Goal: Task Accomplishment & Management: Manage account settings

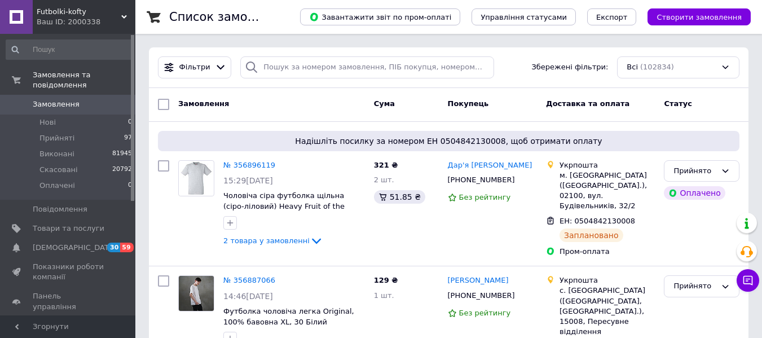
click at [120, 17] on div "Ваш ID: 2000338" at bounding box center [86, 22] width 99 height 10
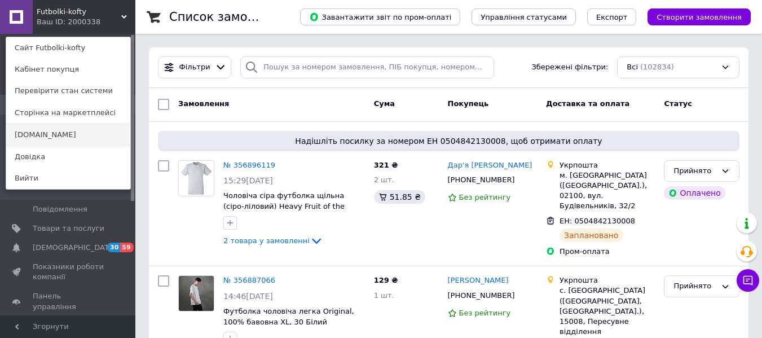
click at [75, 130] on link "[DOMAIN_NAME]" at bounding box center [68, 134] width 124 height 21
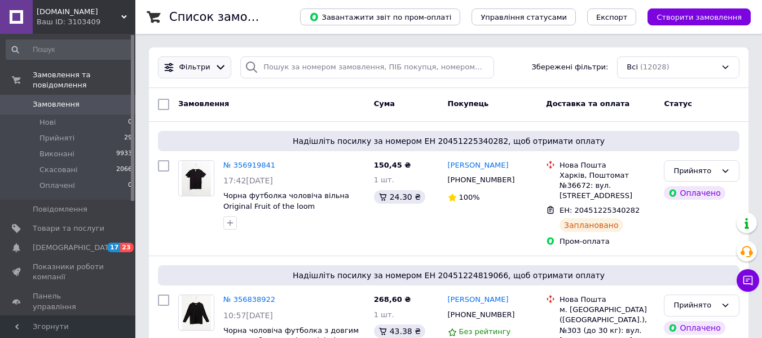
click at [194, 74] on div "Фільтри" at bounding box center [194, 67] width 73 height 22
click at [221, 65] on icon at bounding box center [221, 68] width 12 height 12
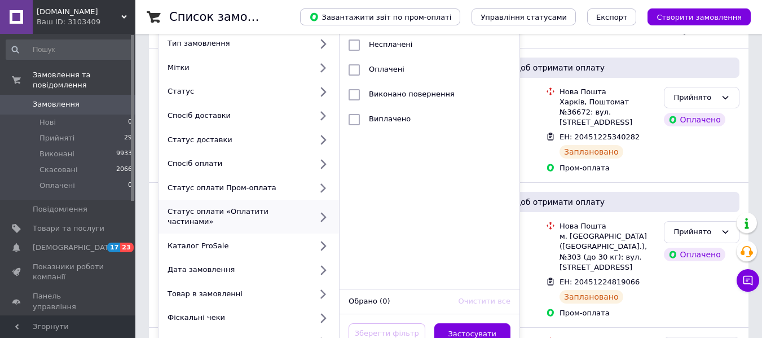
scroll to position [75, 0]
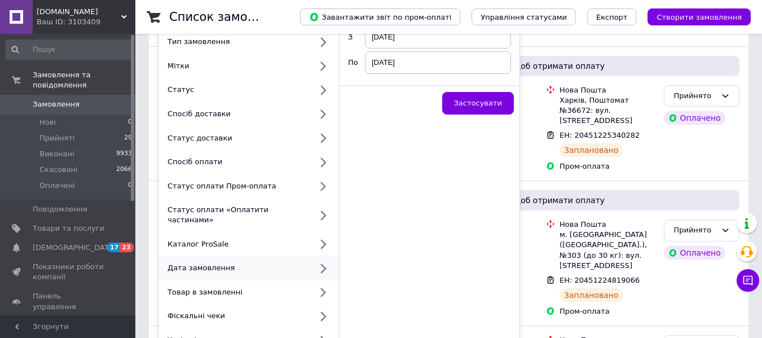
click at [260, 263] on div "Дата замовлення" at bounding box center [237, 268] width 148 height 10
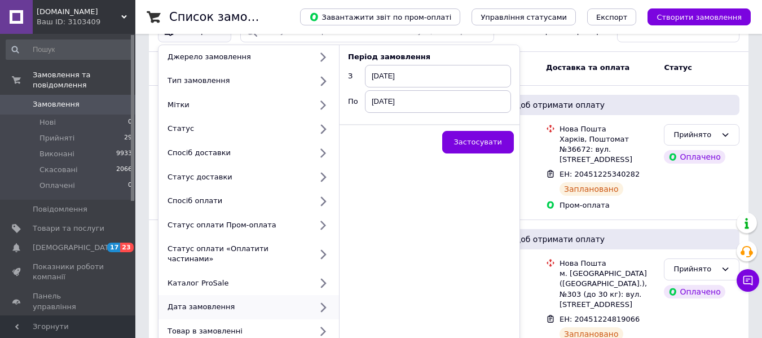
scroll to position [0, 0]
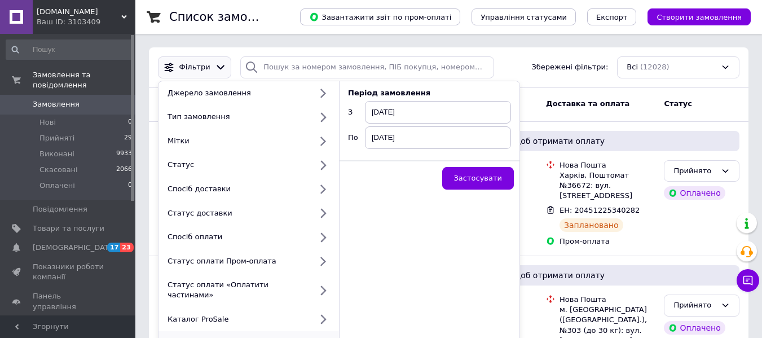
click at [411, 111] on span "12.08.2025" at bounding box center [438, 112] width 146 height 23
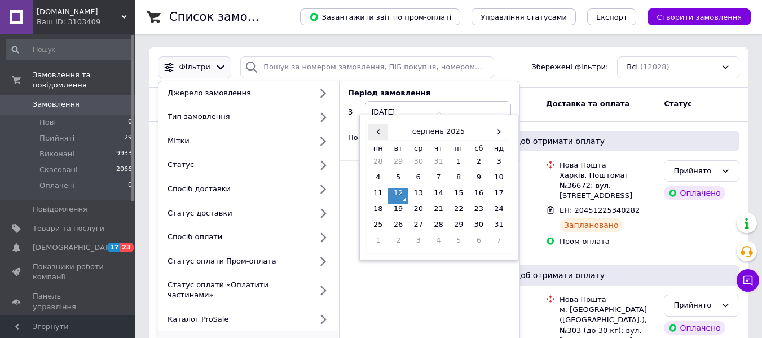
click at [375, 133] on span "‹" at bounding box center [378, 132] width 20 height 16
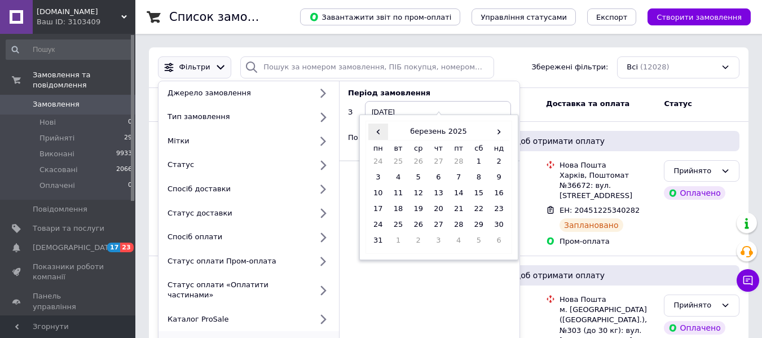
click at [375, 133] on span "‹" at bounding box center [378, 132] width 20 height 16
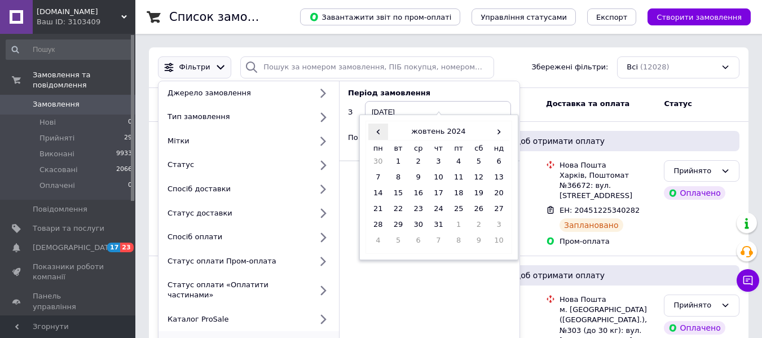
click at [375, 133] on span "‹" at bounding box center [378, 132] width 20 height 16
click at [384, 192] on td "12" at bounding box center [378, 196] width 20 height 16
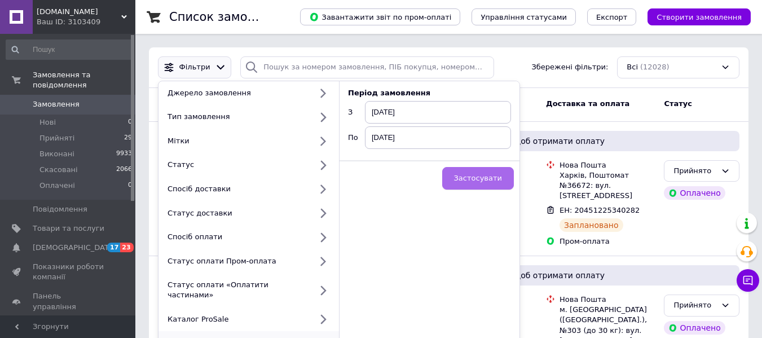
click at [461, 176] on button "Застосувати" at bounding box center [478, 178] width 72 height 23
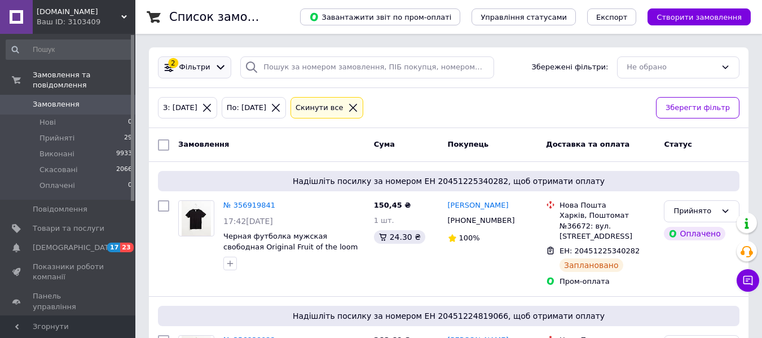
click at [215, 64] on icon at bounding box center [221, 68] width 12 height 12
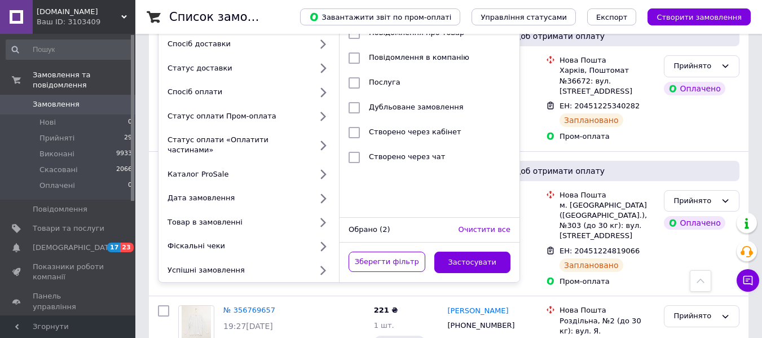
scroll to position [141, 0]
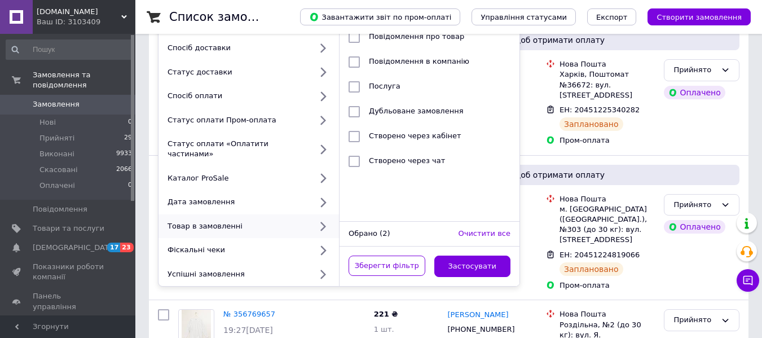
click at [325, 220] on icon at bounding box center [323, 227] width 14 height 14
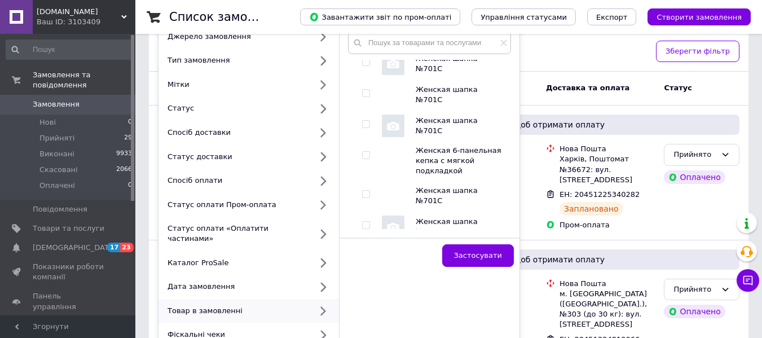
scroll to position [0, 0]
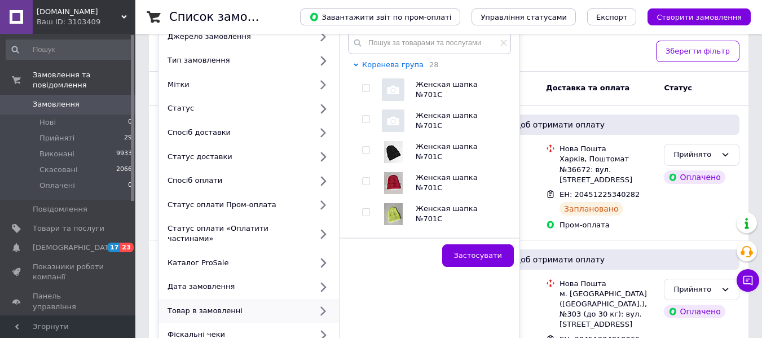
click at [357, 63] on icon at bounding box center [356, 65] width 5 height 5
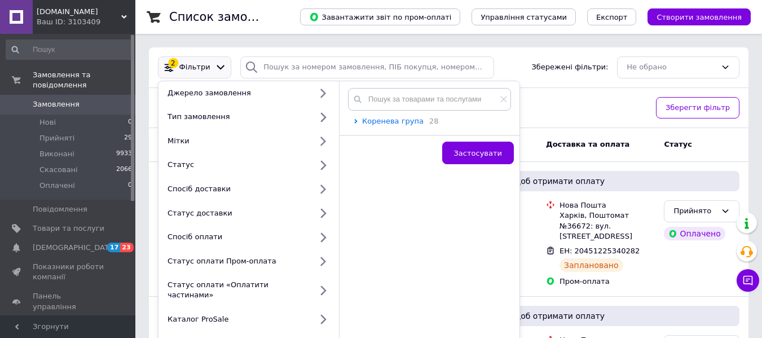
click at [357, 120] on icon at bounding box center [356, 121] width 5 height 5
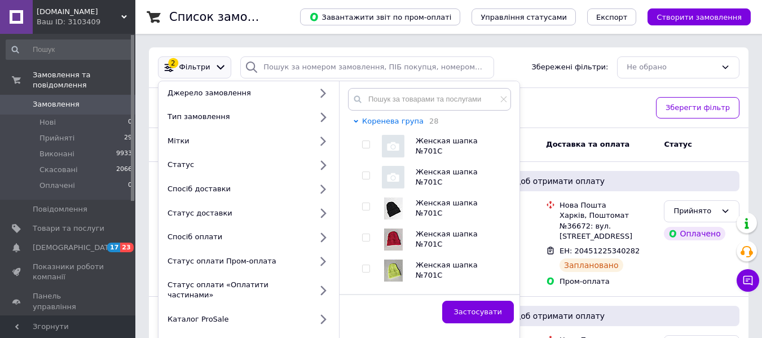
click at [355, 122] on icon at bounding box center [356, 121] width 5 height 5
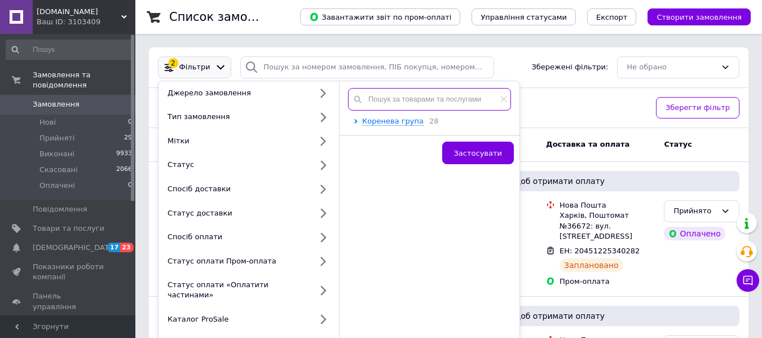
click at [388, 100] on input "text" at bounding box center [429, 99] width 163 height 23
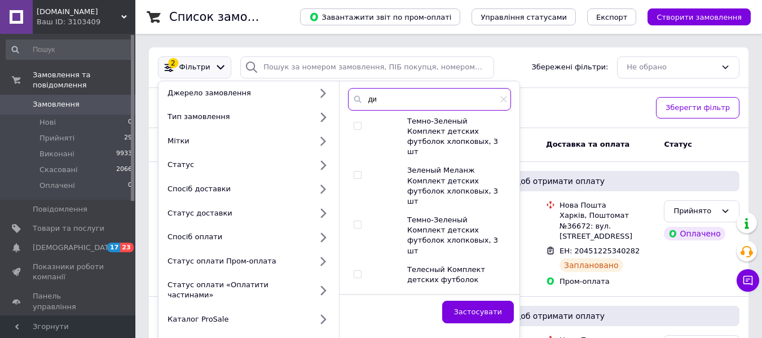
type input "д"
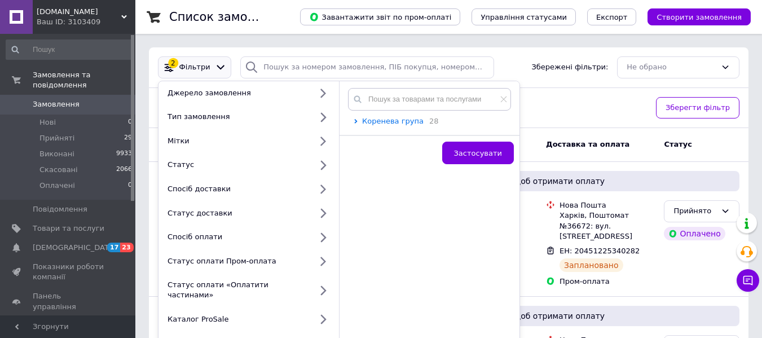
click at [407, 121] on span "Коренева група" at bounding box center [393, 121] width 62 height 8
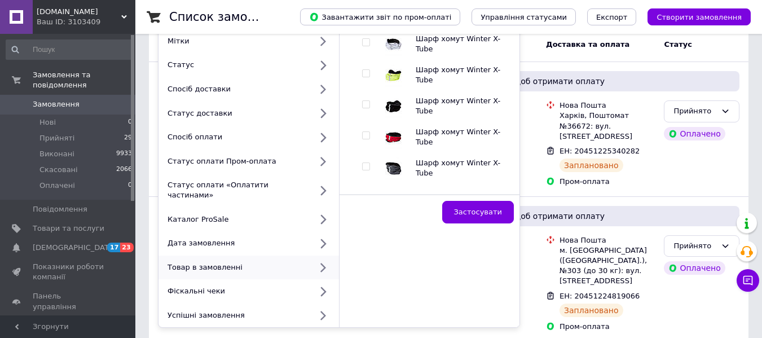
scroll to position [113, 0]
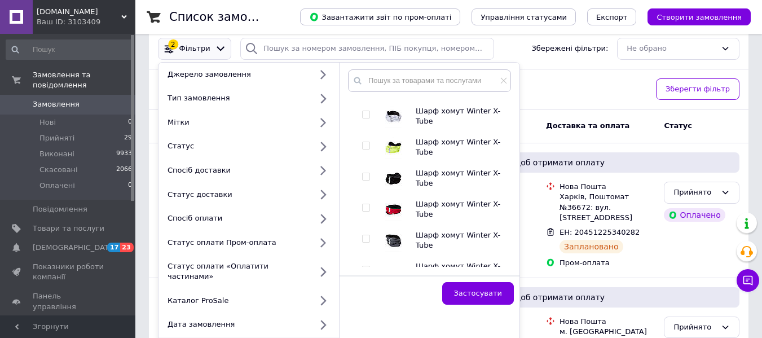
scroll to position [19194, 0]
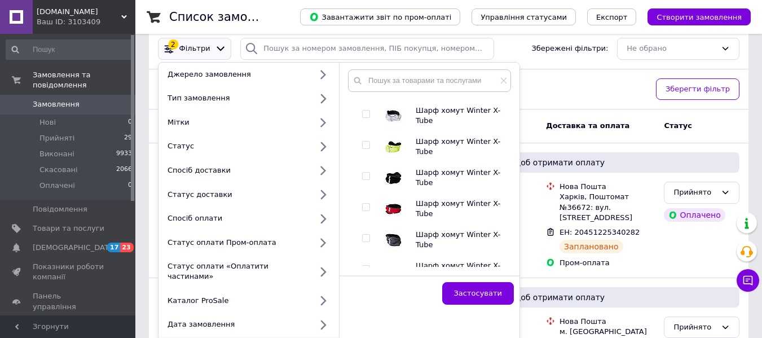
checkbox input "true"
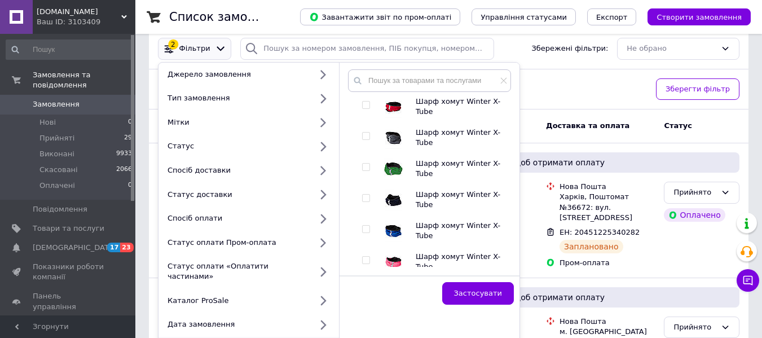
scroll to position [19298, 0]
checkbox input "true"
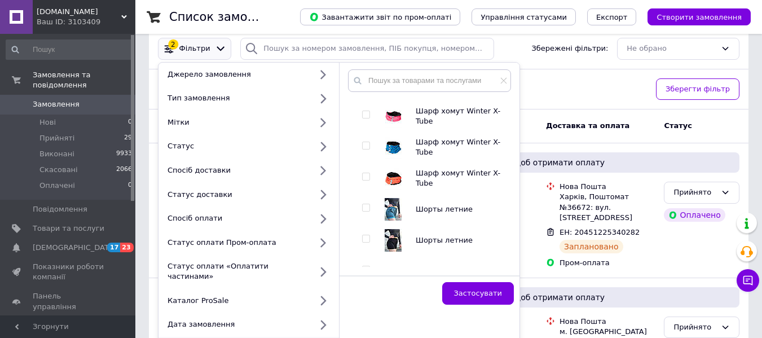
scroll to position [19448, 0]
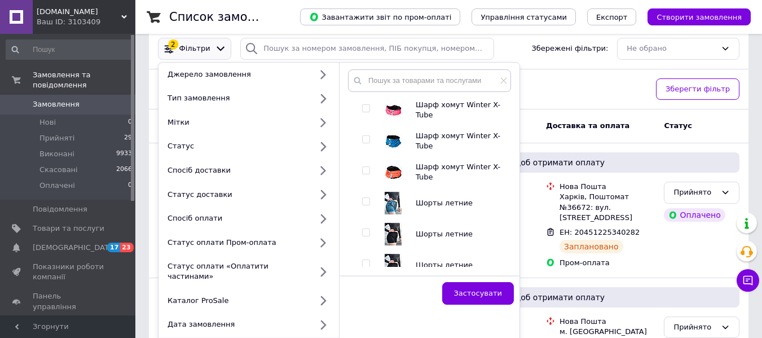
checkbox input "true"
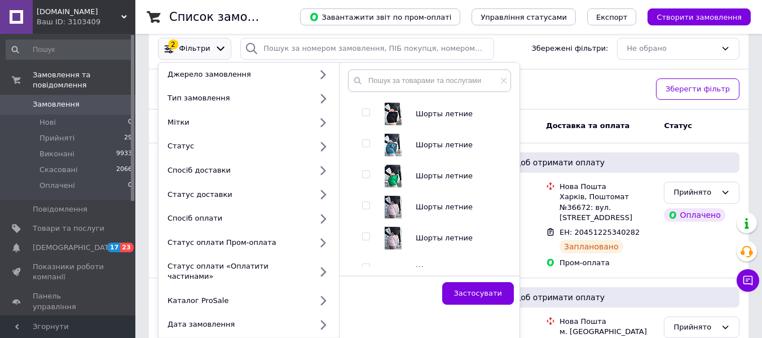
scroll to position [19617, 0]
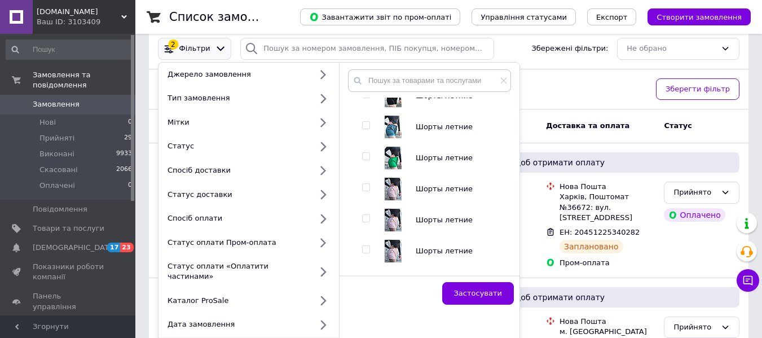
checkbox input "true"
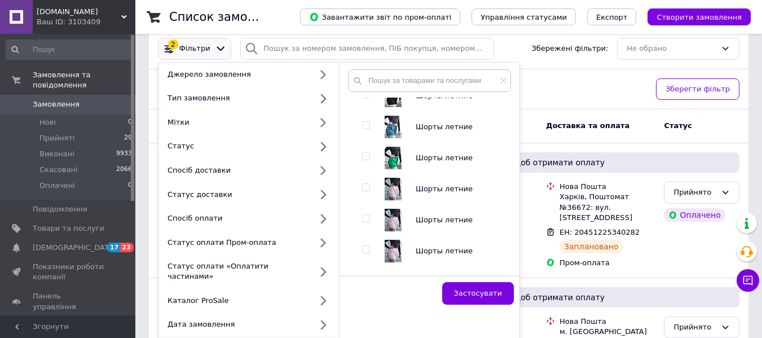
checkbox input "true"
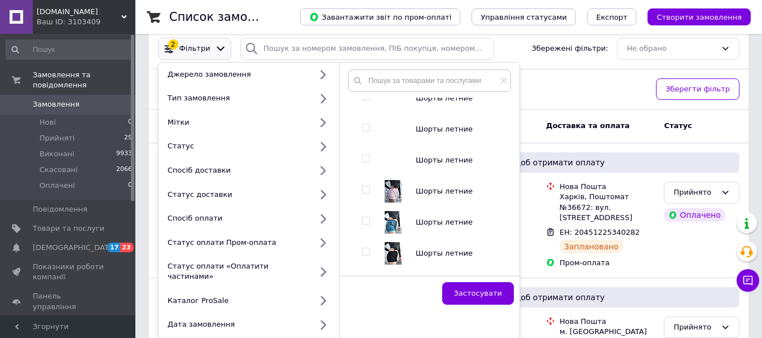
scroll to position [19805, 0]
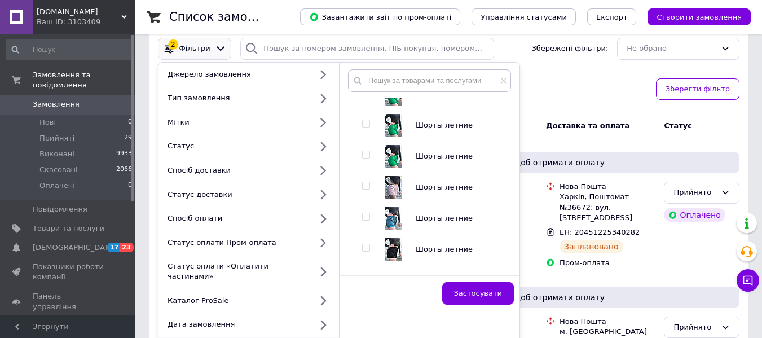
checkbox input "true"
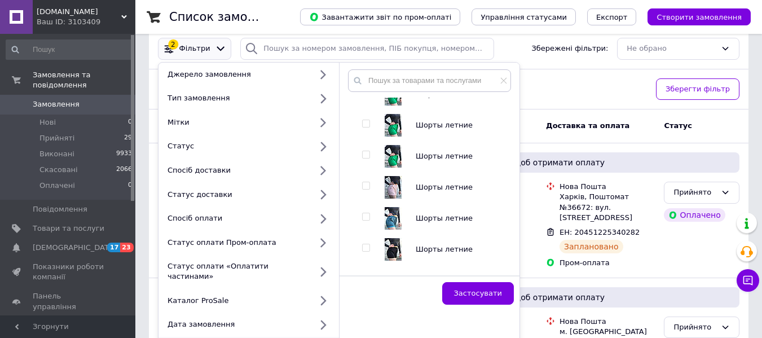
checkbox input "true"
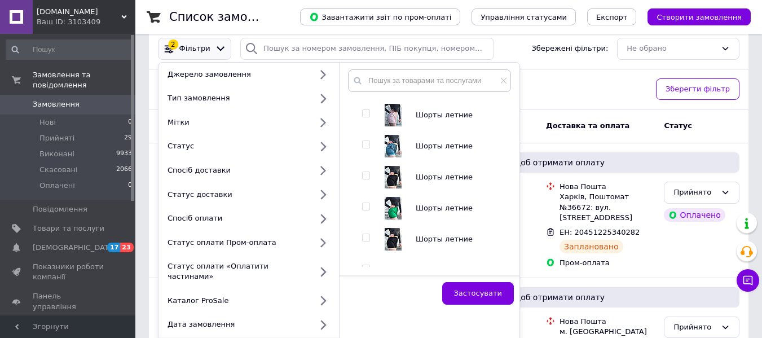
scroll to position [19880, 0]
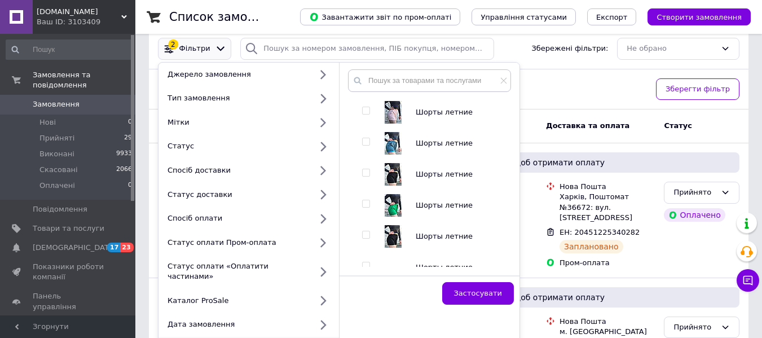
checkbox input "true"
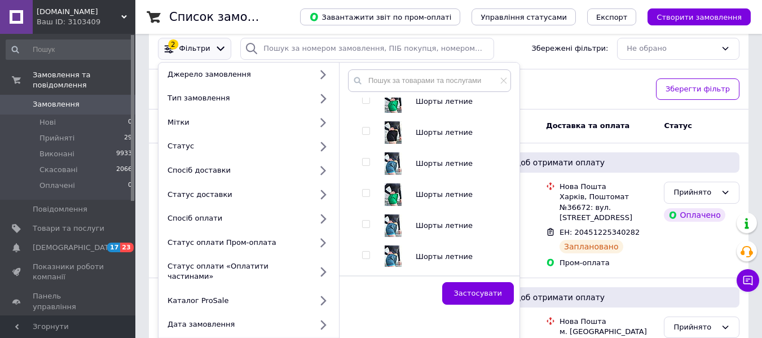
checkbox input "true"
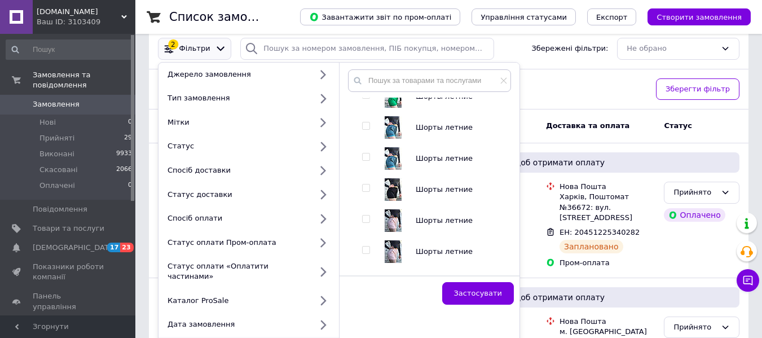
scroll to position [20088, 0]
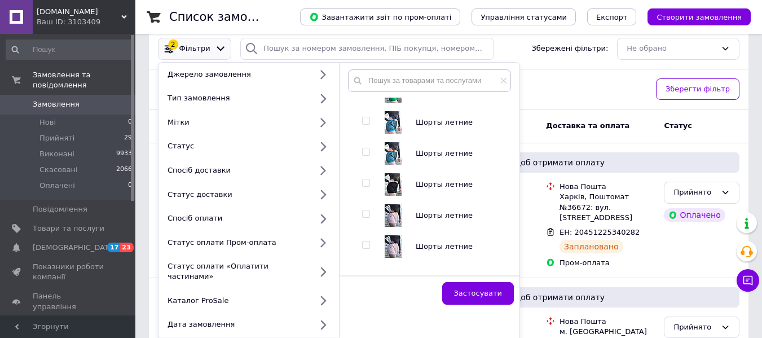
checkbox input "true"
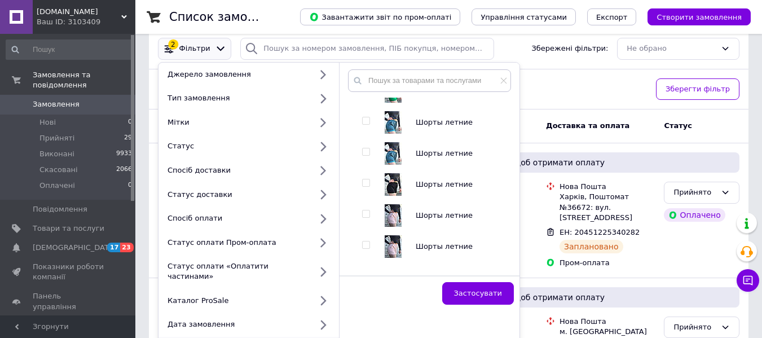
checkbox input "true"
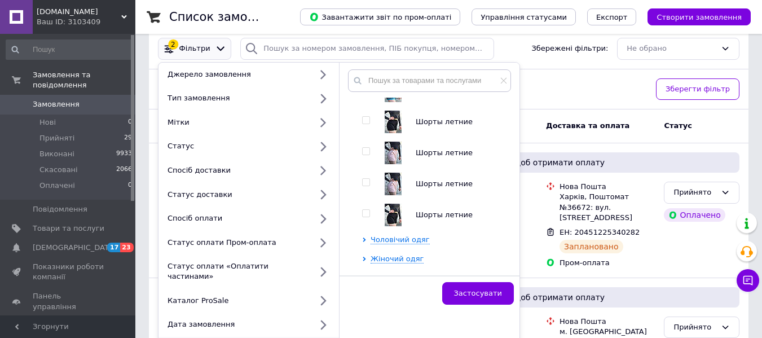
scroll to position [20172, 0]
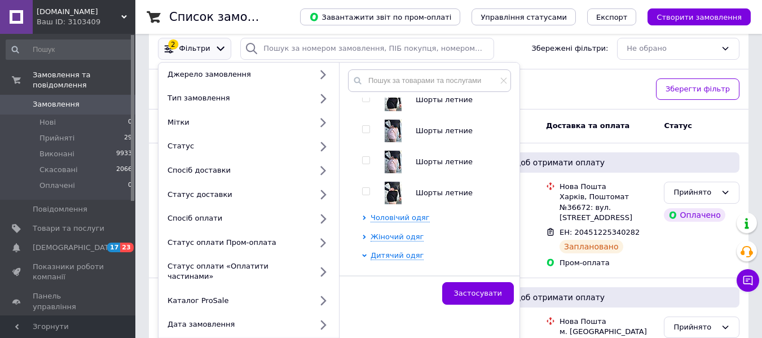
checkbox input "true"
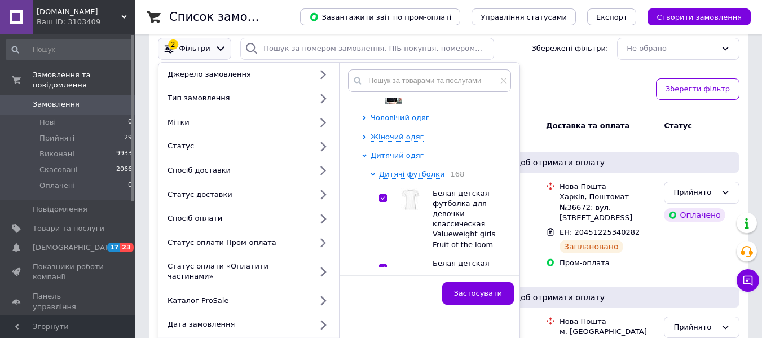
scroll to position [20285, 0]
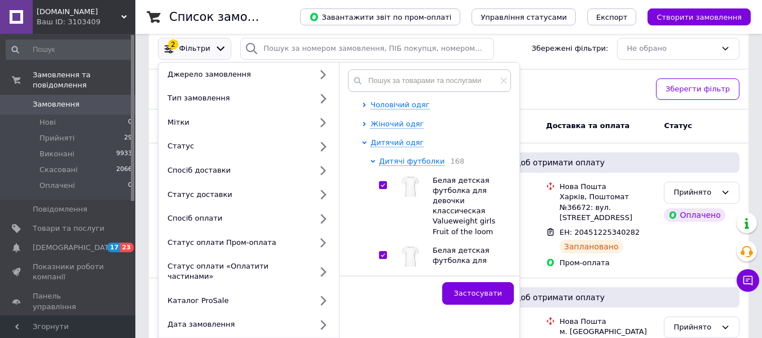
checkbox input "true"
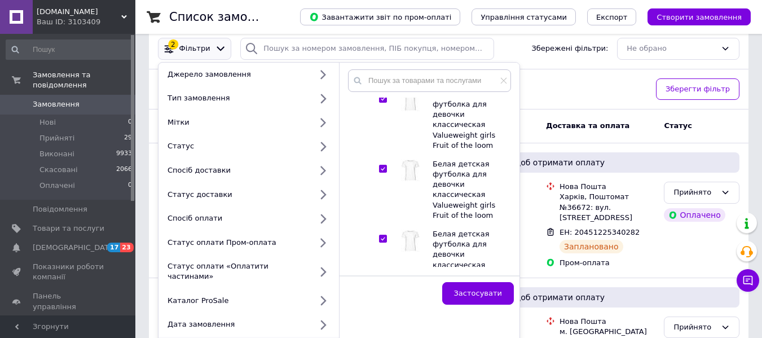
scroll to position [20445, 0]
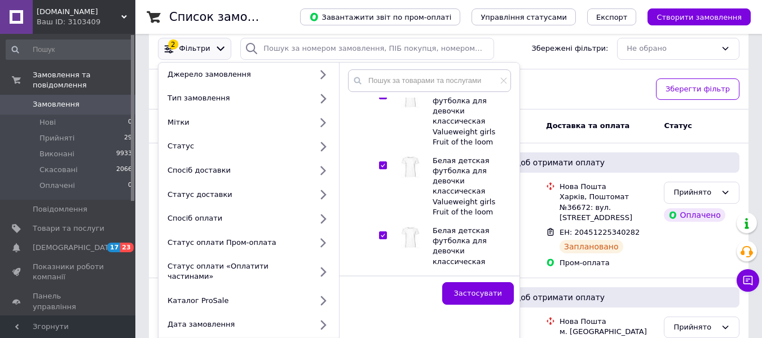
click at [381, 99] on input "checkbox" at bounding box center [382, 95] width 7 height 7
checkbox input "true"
click at [385, 29] on input "checkbox" at bounding box center [382, 25] width 7 height 7
checkbox input "true"
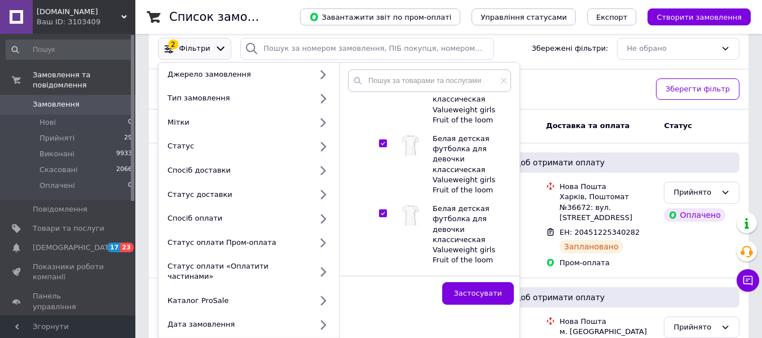
scroll to position [20539, 0]
click at [380, 75] on input "checkbox" at bounding box center [382, 71] width 7 height 7
checkbox input "true"
click at [383, 145] on input "checkbox" at bounding box center [382, 141] width 7 height 7
checkbox input "true"
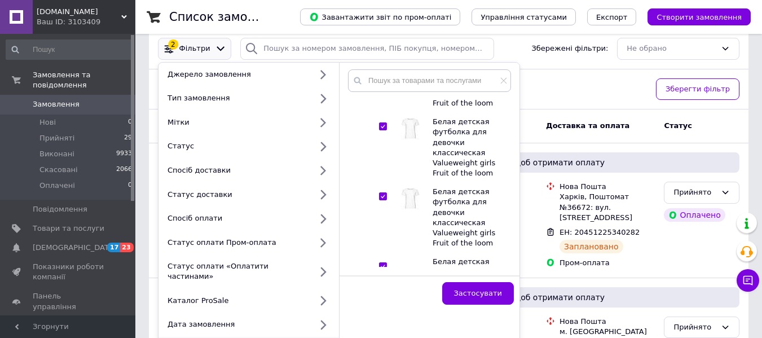
scroll to position [20690, 0]
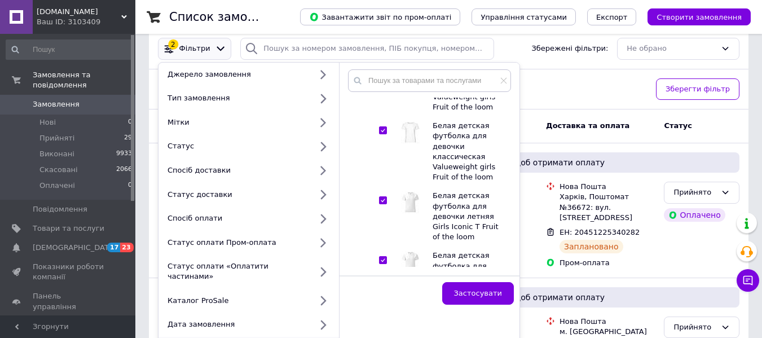
click at [382, 64] on input "checkbox" at bounding box center [382, 60] width 7 height 7
checkbox input "true"
click at [380, 134] on input "checkbox" at bounding box center [382, 130] width 7 height 7
checkbox input "true"
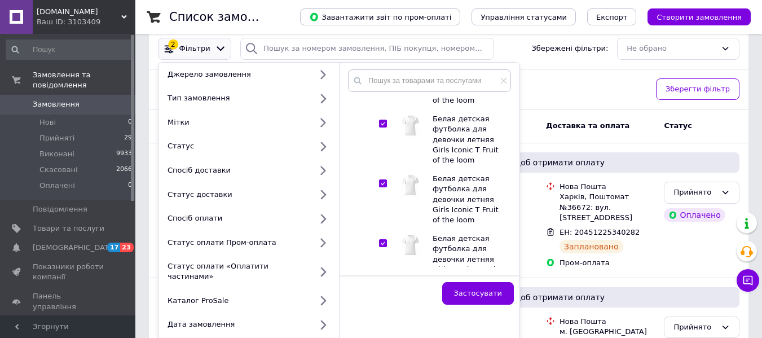
scroll to position [20887, 0]
click at [384, 7] on input "checkbox" at bounding box center [382, 2] width 7 height 7
checkbox input "true"
click at [380, 67] on input "checkbox" at bounding box center [382, 62] width 7 height 7
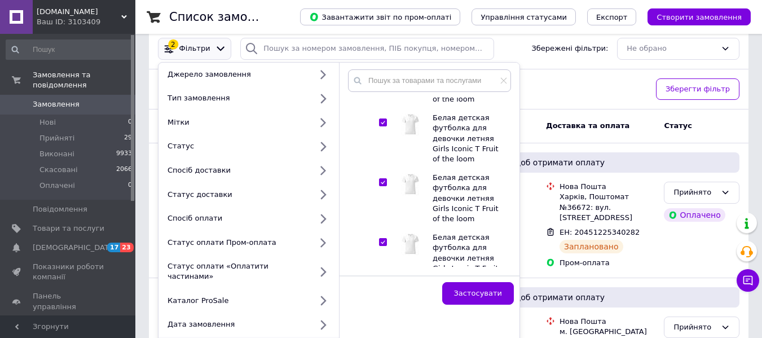
checkbox input "true"
click at [381, 126] on input "checkbox" at bounding box center [382, 122] width 7 height 7
checkbox input "true"
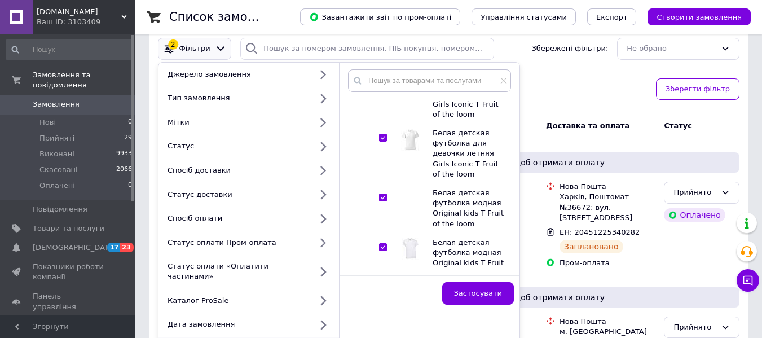
scroll to position [21075, 0]
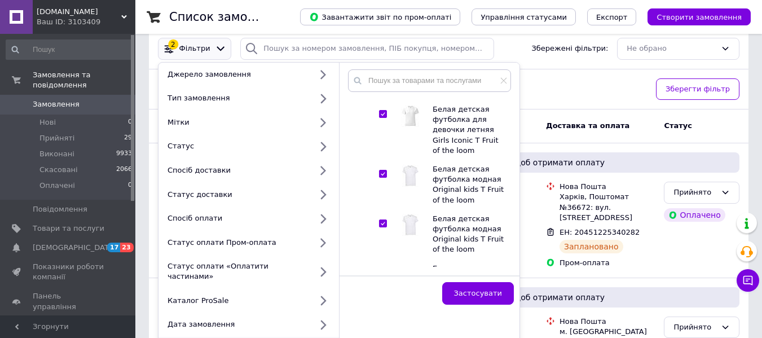
checkbox input "true"
click at [382, 58] on input "checkbox" at bounding box center [382, 54] width 7 height 7
checkbox input "true"
click at [381, 118] on input "checkbox" at bounding box center [382, 114] width 7 height 7
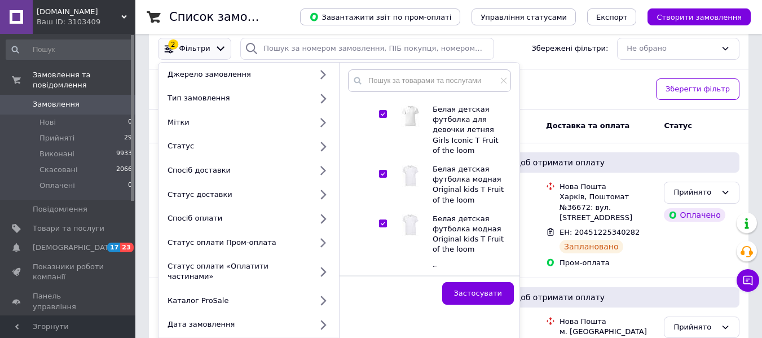
checkbox input "true"
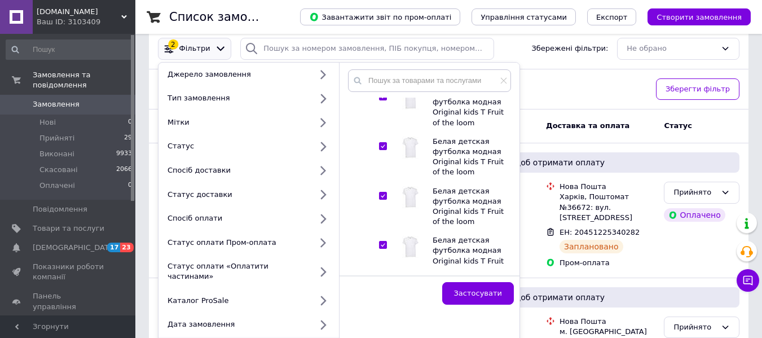
scroll to position [21206, 0]
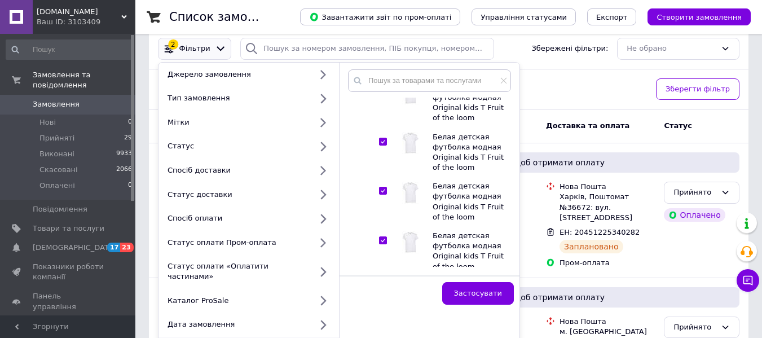
click at [381, 46] on input "checkbox" at bounding box center [382, 42] width 7 height 7
checkbox input "true"
click at [384, 96] on input "checkbox" at bounding box center [382, 92] width 7 height 7
checkbox input "true"
click at [384, 146] on input "checkbox" at bounding box center [382, 141] width 7 height 7
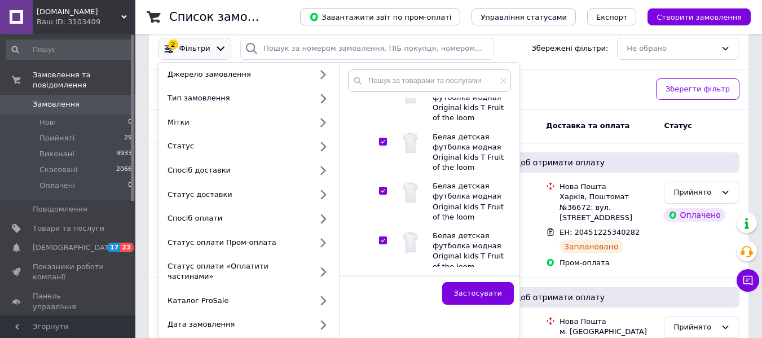
checkbox input "true"
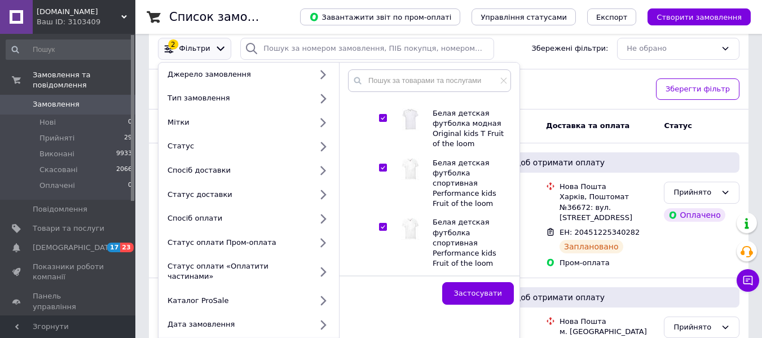
scroll to position [21385, 0]
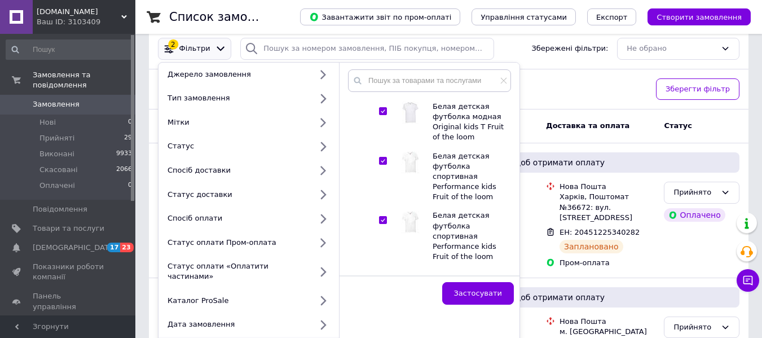
click at [384, 16] on input "checkbox" at bounding box center [382, 11] width 7 height 7
checkbox input "true"
click at [382, 65] on input "checkbox" at bounding box center [382, 61] width 7 height 7
checkbox input "true"
click at [383, 115] on input "checkbox" at bounding box center [382, 111] width 7 height 7
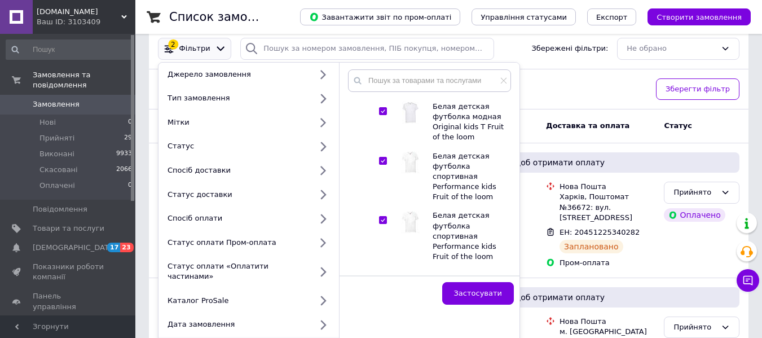
checkbox input "true"
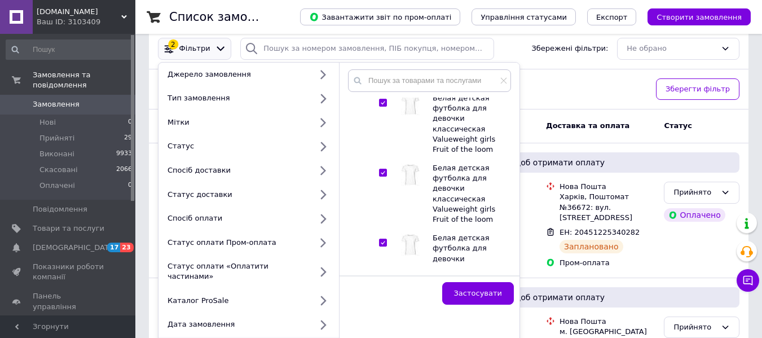
scroll to position [21583, 0]
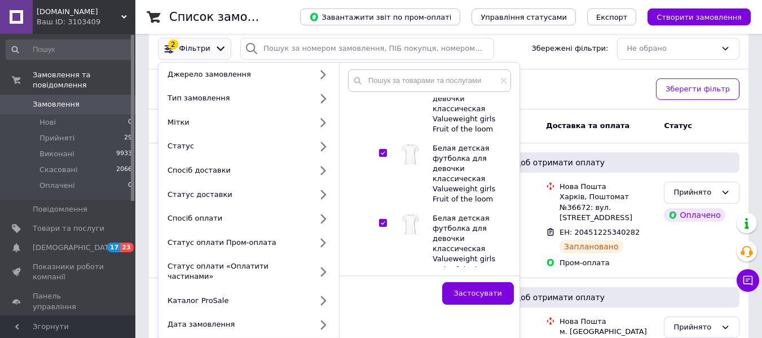
click at [383, 27] on input "checkbox" at bounding box center [382, 22] width 7 height 7
checkbox input "true"
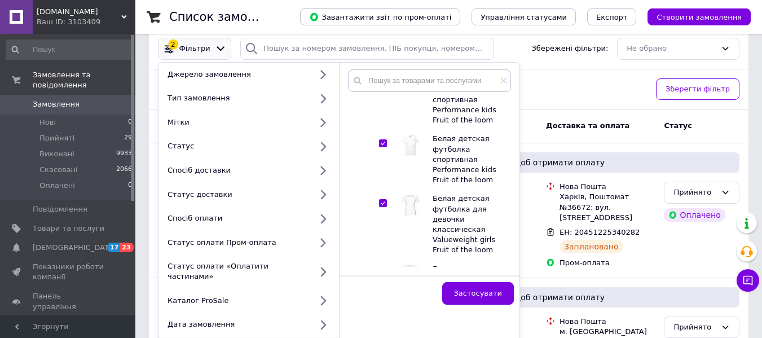
scroll to position [21461, 0]
click at [385, 89] on input "checkbox" at bounding box center [382, 85] width 7 height 7
checkbox input "true"
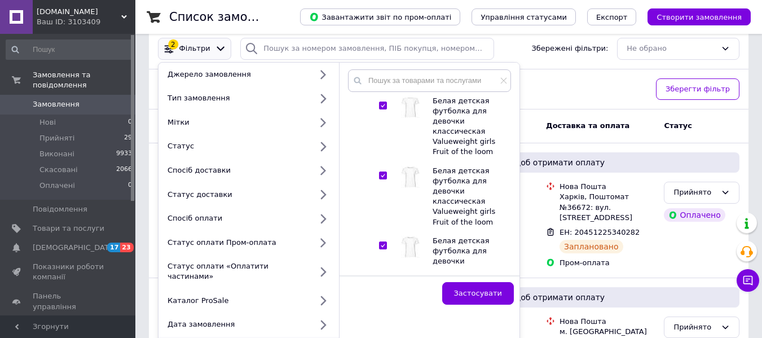
checkbox input "true"
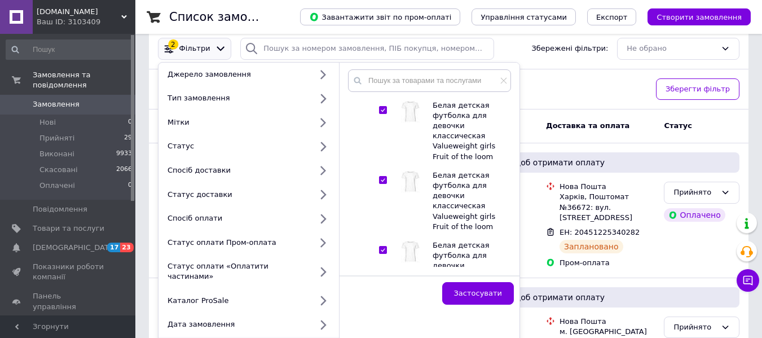
scroll to position [21724, 0]
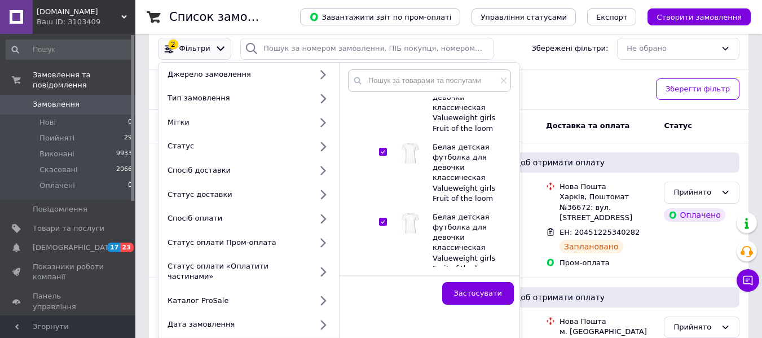
checkbox input "true"
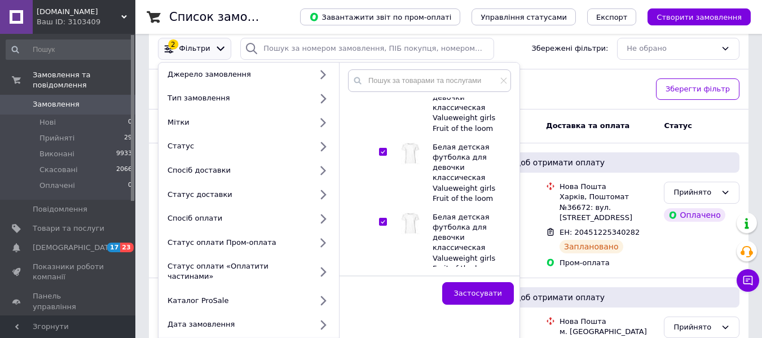
checkbox input "true"
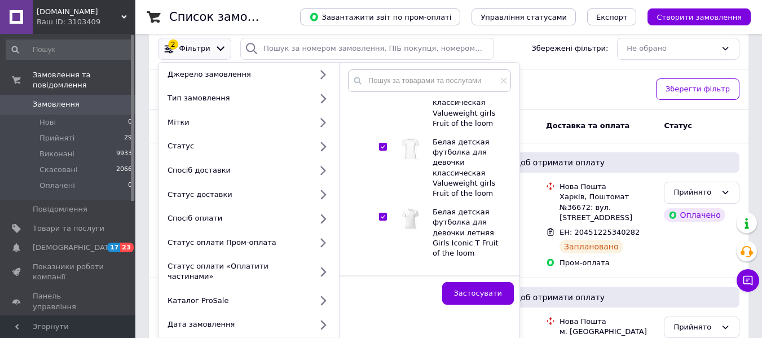
scroll to position [21875, 0]
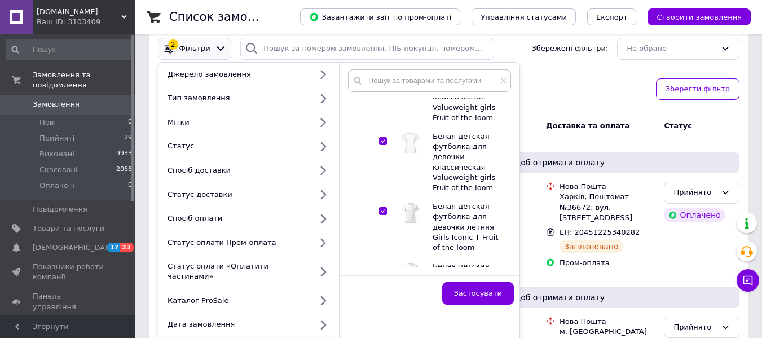
checkbox input "true"
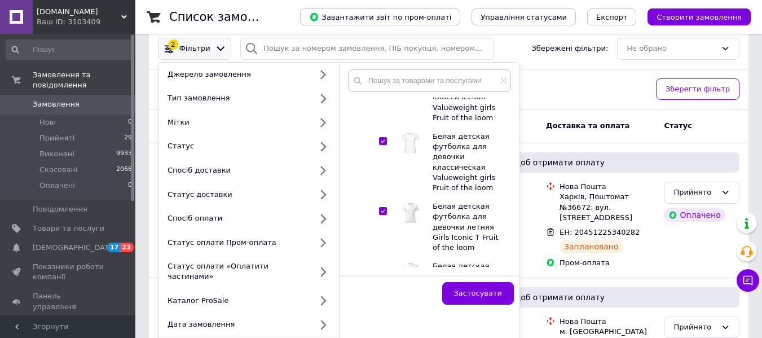
checkbox input "true"
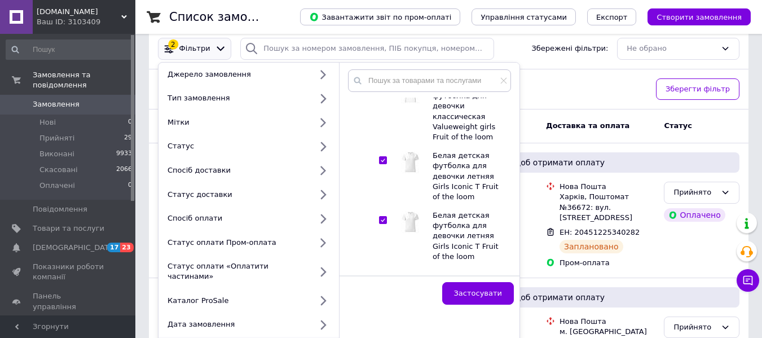
scroll to position [21931, 0]
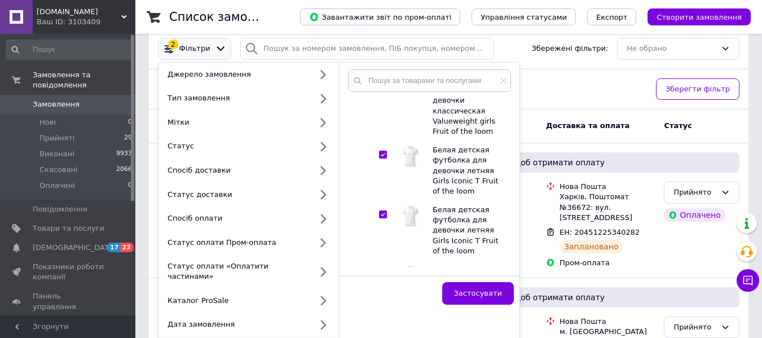
checkbox input "true"
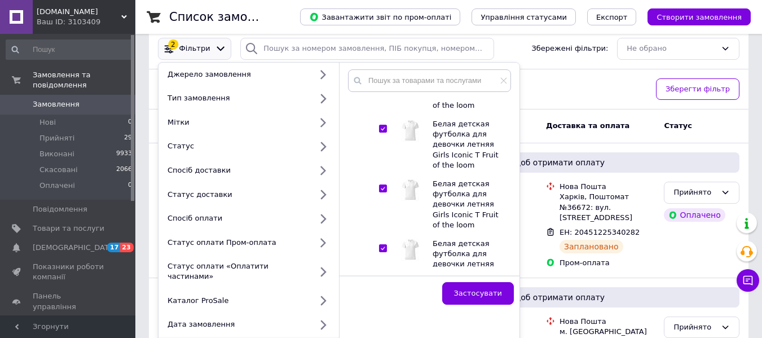
scroll to position [22082, 0]
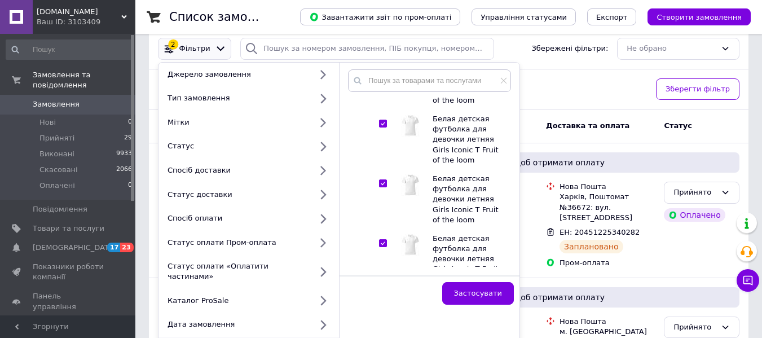
checkbox input "true"
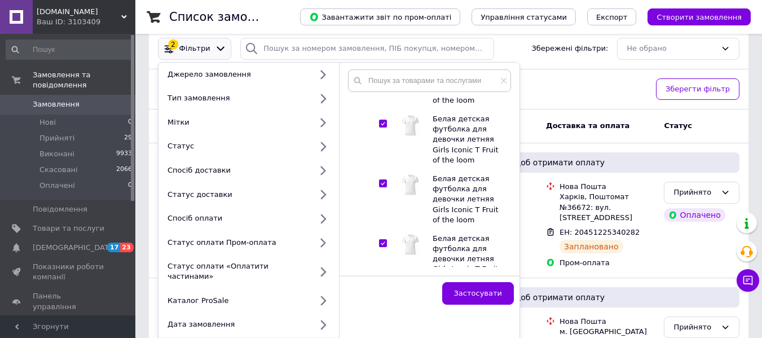
checkbox input "true"
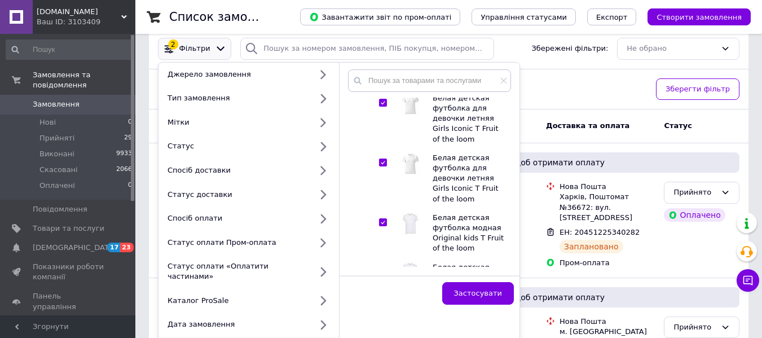
scroll to position [22223, 0]
checkbox input "true"
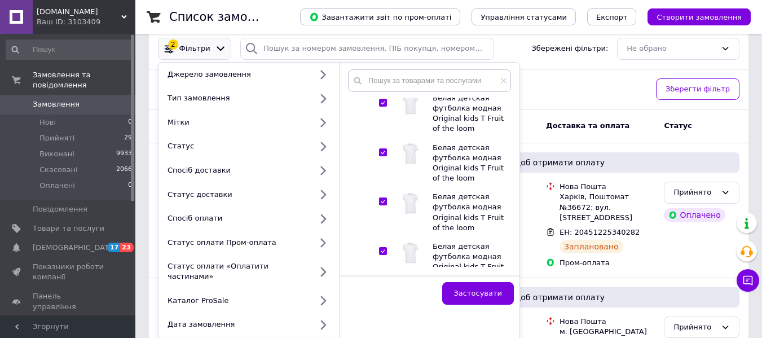
scroll to position [22345, 0]
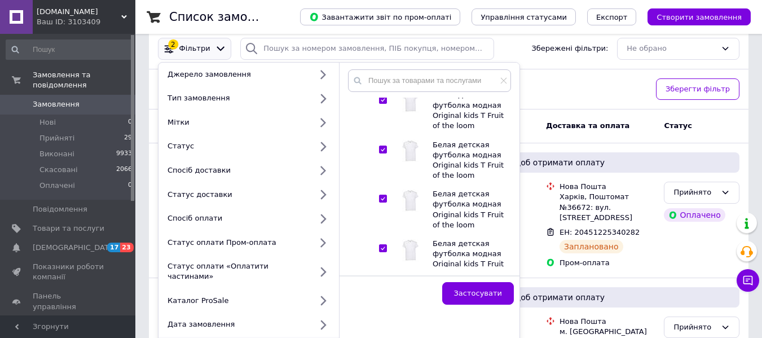
checkbox input "true"
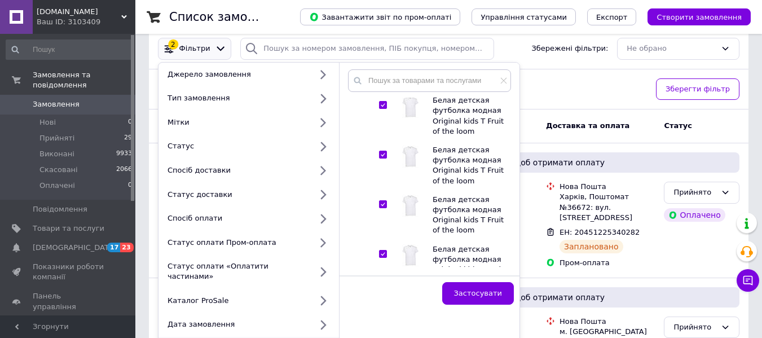
scroll to position [22439, 0]
checkbox input "true"
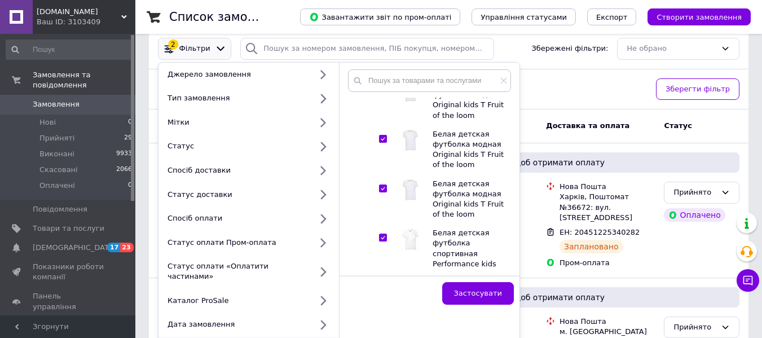
scroll to position [22523, 0]
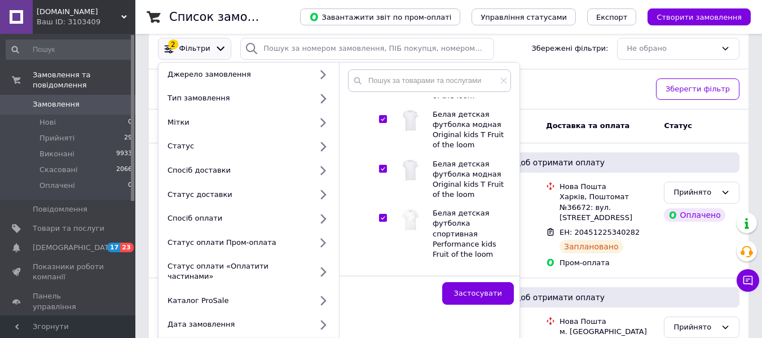
checkbox input "true"
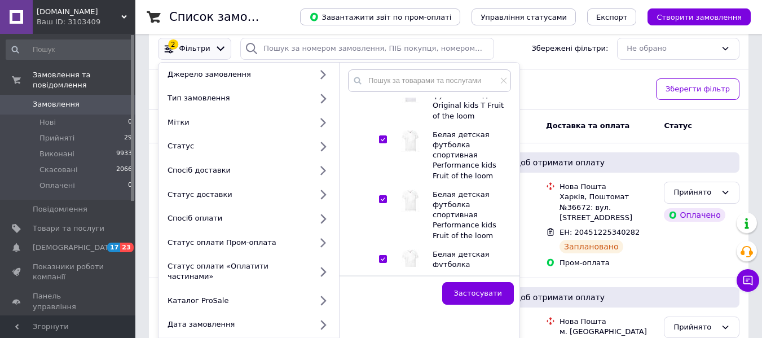
scroll to position [22702, 0]
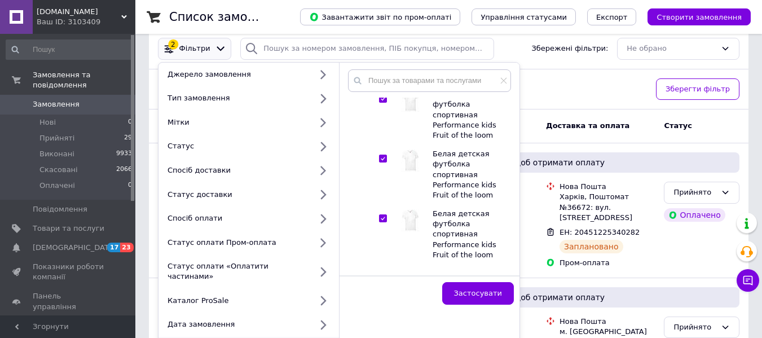
checkbox input "true"
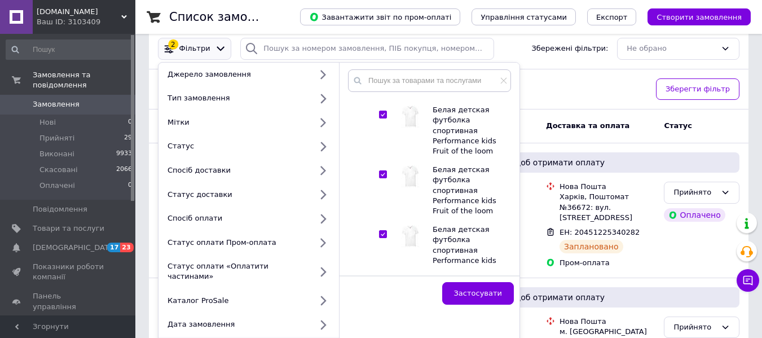
checkbox input "true"
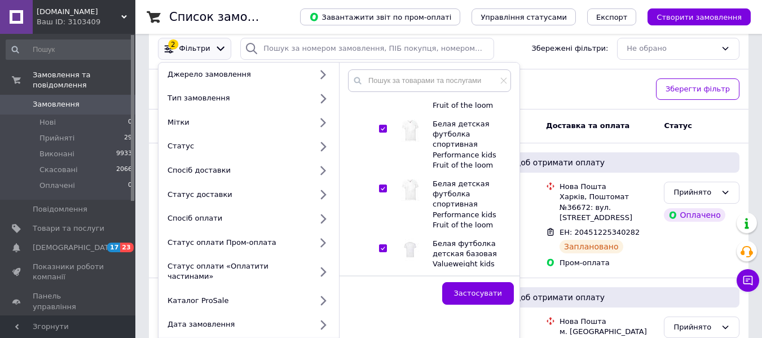
scroll to position [22852, 0]
checkbox input "true"
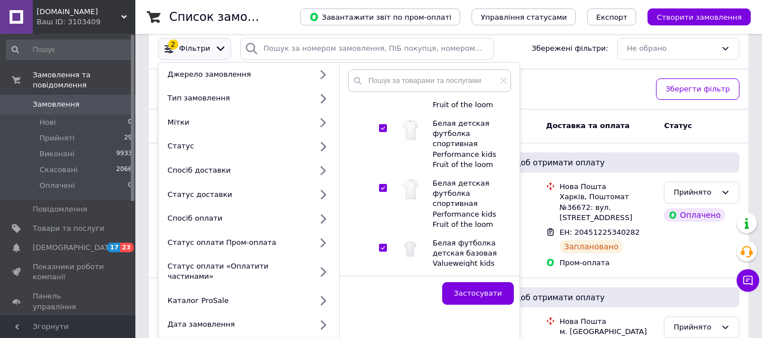
checkbox input "true"
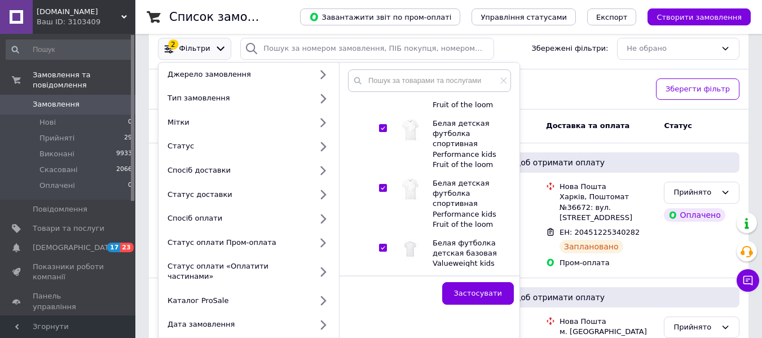
checkbox input "true"
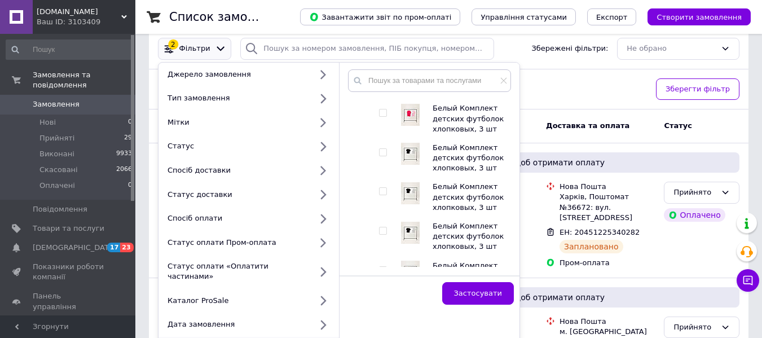
scroll to position [24678, 0]
checkbox input "true"
click at [460, 292] on button "Застосувати" at bounding box center [478, 293] width 72 height 23
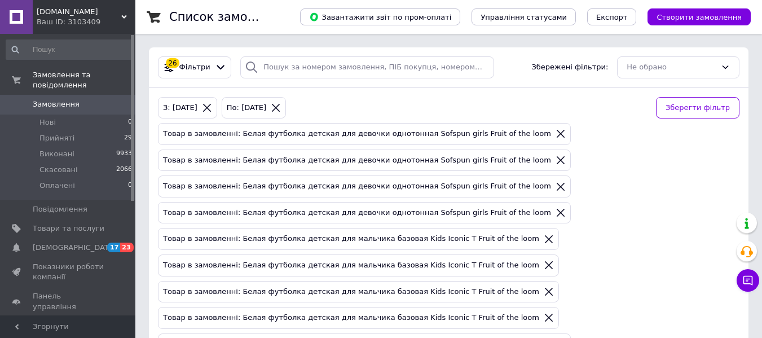
click at [281, 103] on icon at bounding box center [276, 108] width 10 height 10
